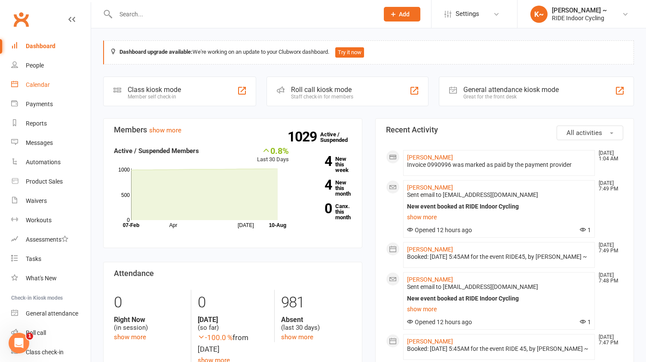
click at [37, 84] on div "Calendar" at bounding box center [38, 84] width 24 height 7
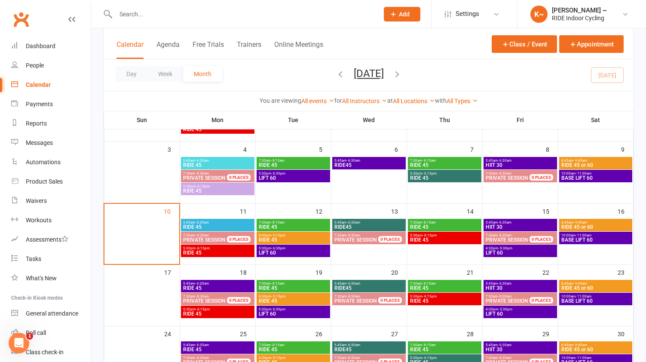
scroll to position [105, 0]
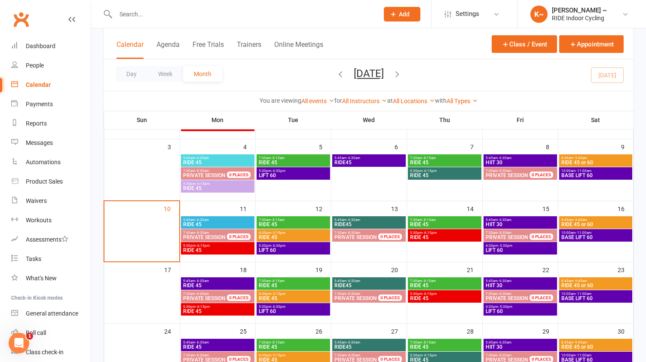
click at [231, 222] on span "RIDE 45" at bounding box center [218, 224] width 70 height 5
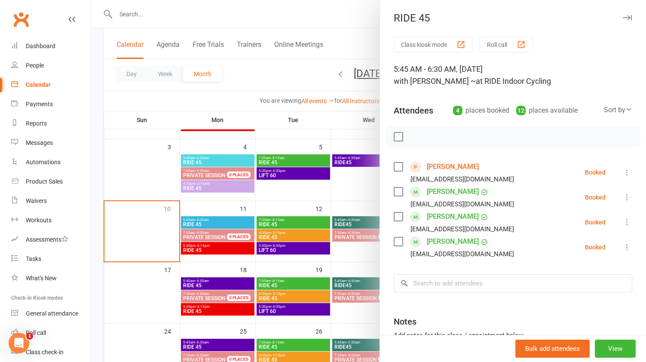
click at [167, 173] on div at bounding box center [368, 181] width 555 height 362
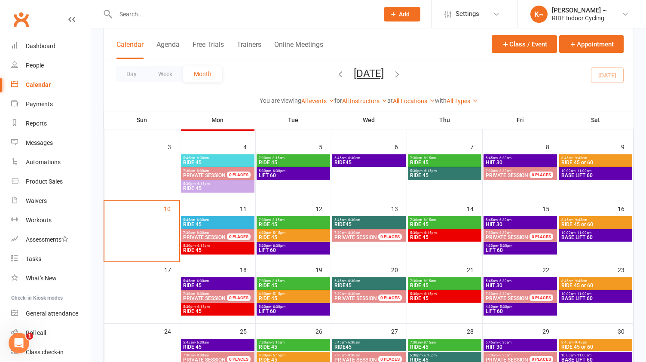
click at [516, 221] on span "5:45am - 6:30am" at bounding box center [520, 220] width 70 height 4
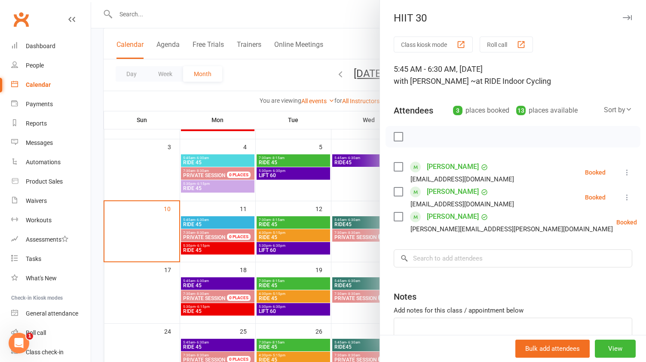
click at [134, 166] on div at bounding box center [368, 181] width 555 height 362
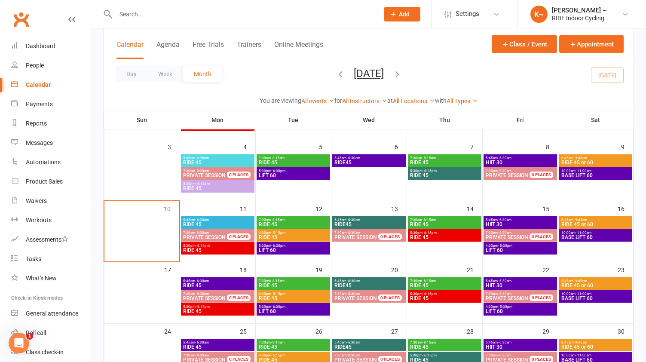
click at [620, 241] on div "10:00am - 11:00am BASE LIFT 60" at bounding box center [595, 235] width 73 height 12
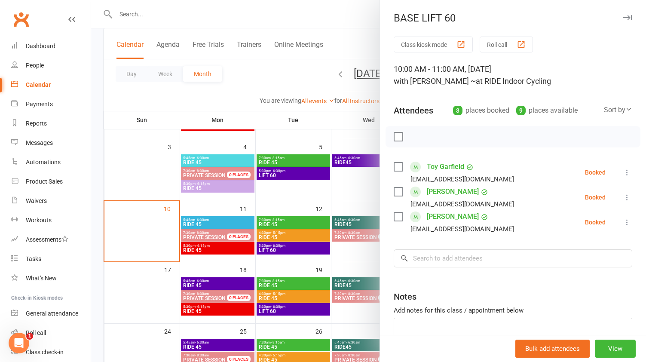
click at [288, 75] on div at bounding box center [368, 181] width 555 height 362
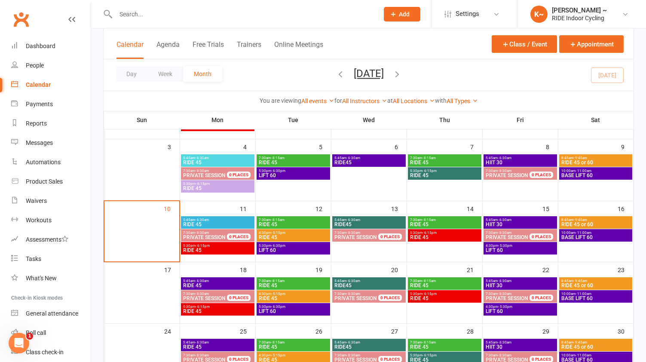
click at [336, 76] on icon "button" at bounding box center [340, 73] width 9 height 9
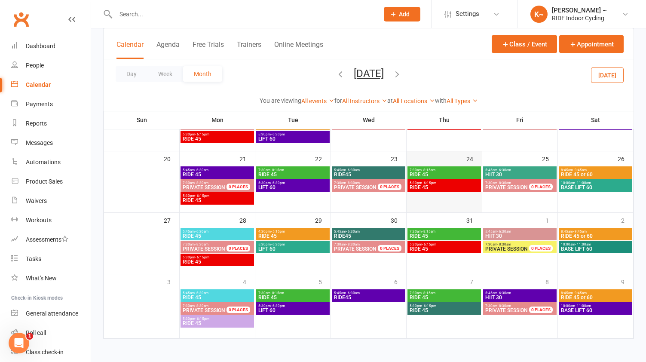
scroll to position [217, 0]
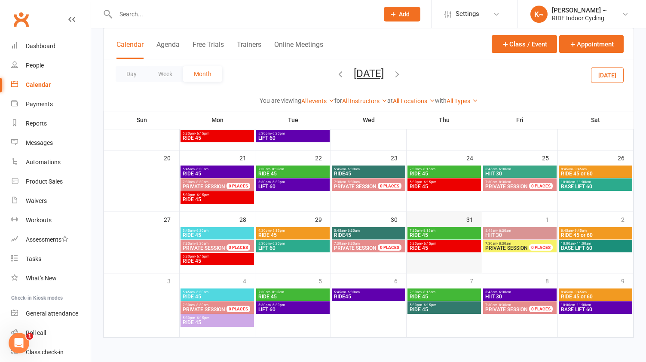
click at [478, 272] on td "31" at bounding box center [445, 242] width 76 height 61
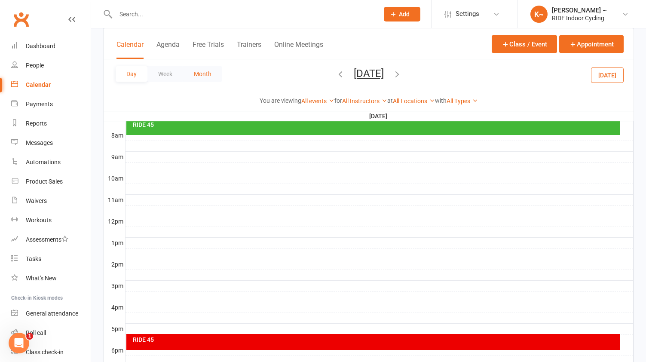
click at [203, 71] on button "Month" at bounding box center [202, 73] width 39 height 15
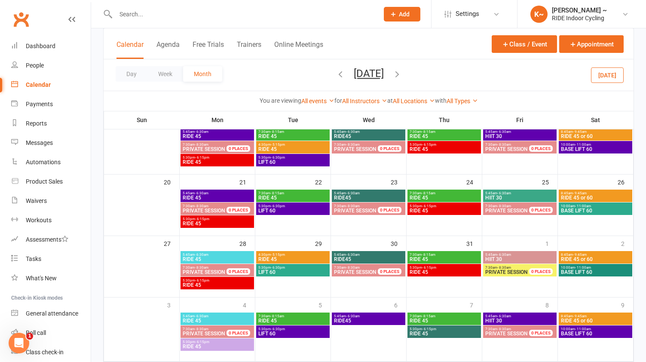
scroll to position [195, 0]
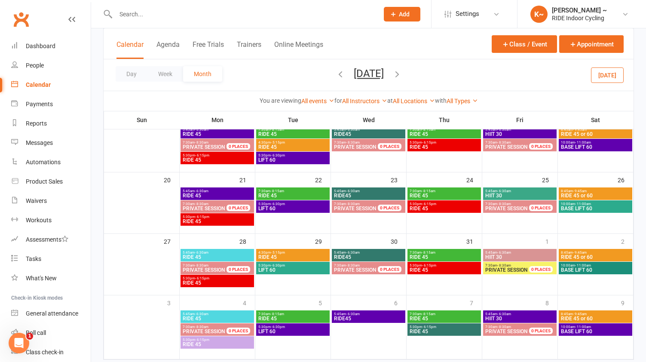
click at [503, 191] on span "- 6:30am" at bounding box center [504, 191] width 14 height 4
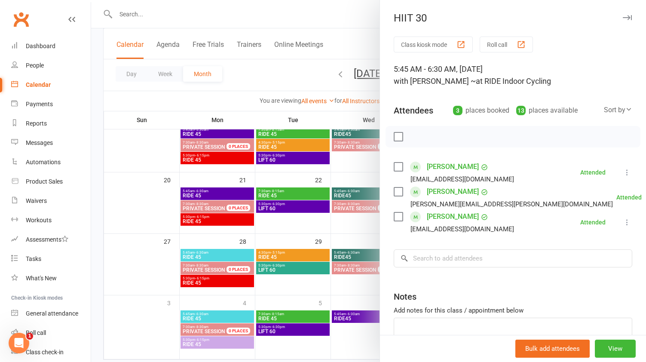
click at [342, 181] on div at bounding box center [368, 181] width 555 height 362
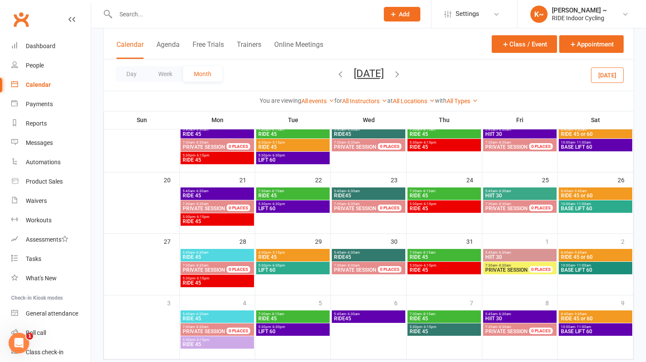
click at [305, 265] on span "5:30pm - 6:30pm" at bounding box center [293, 265] width 70 height 4
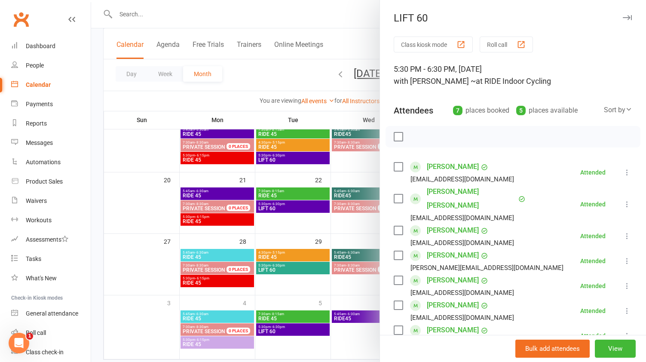
click at [355, 254] on div at bounding box center [368, 181] width 555 height 362
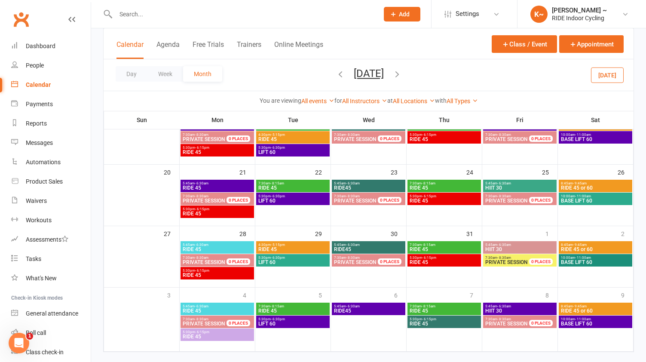
scroll to position [217, 0]
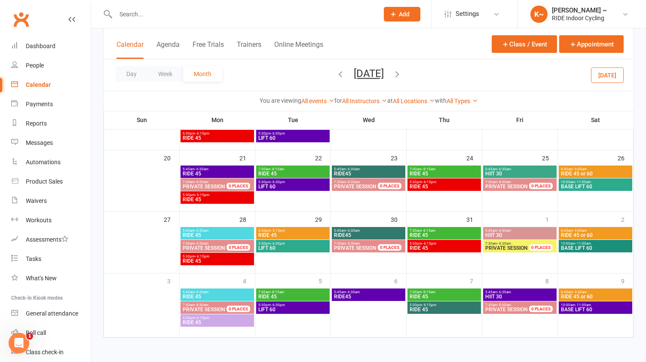
click at [231, 229] on span "5:45am - 6:30am" at bounding box center [217, 231] width 70 height 4
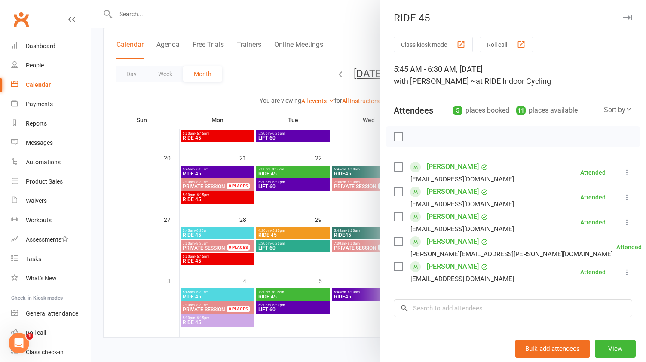
click at [232, 204] on div at bounding box center [368, 181] width 555 height 362
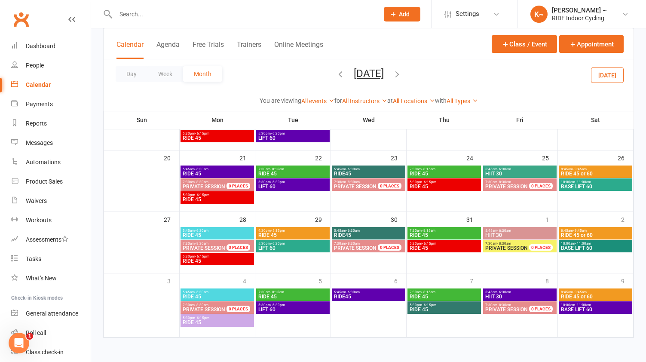
click at [523, 232] on span "HIIT 30" at bounding box center [520, 234] width 70 height 5
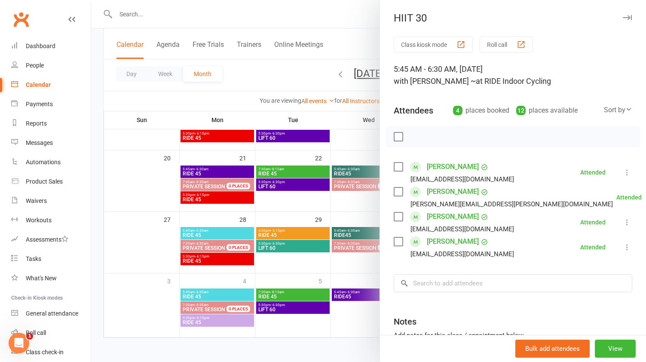
click at [294, 95] on div at bounding box center [368, 181] width 555 height 362
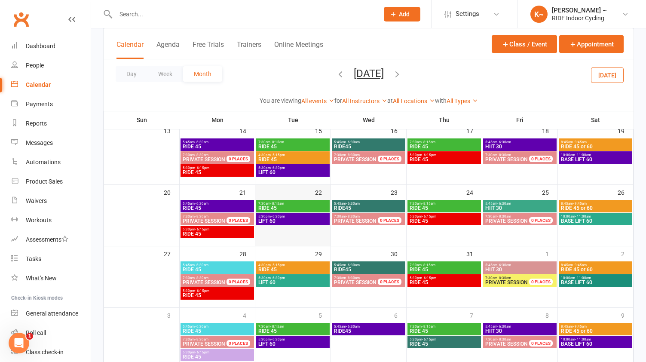
scroll to position [183, 0]
